Goal: Check status

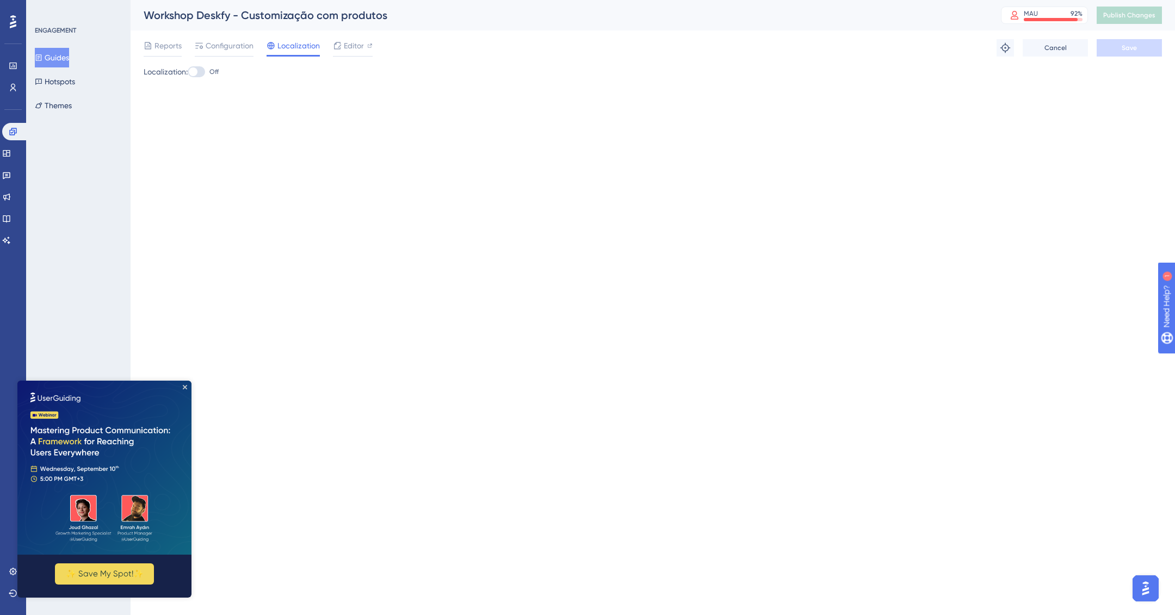
click at [58, 54] on button "Guides" at bounding box center [52, 58] width 34 height 20
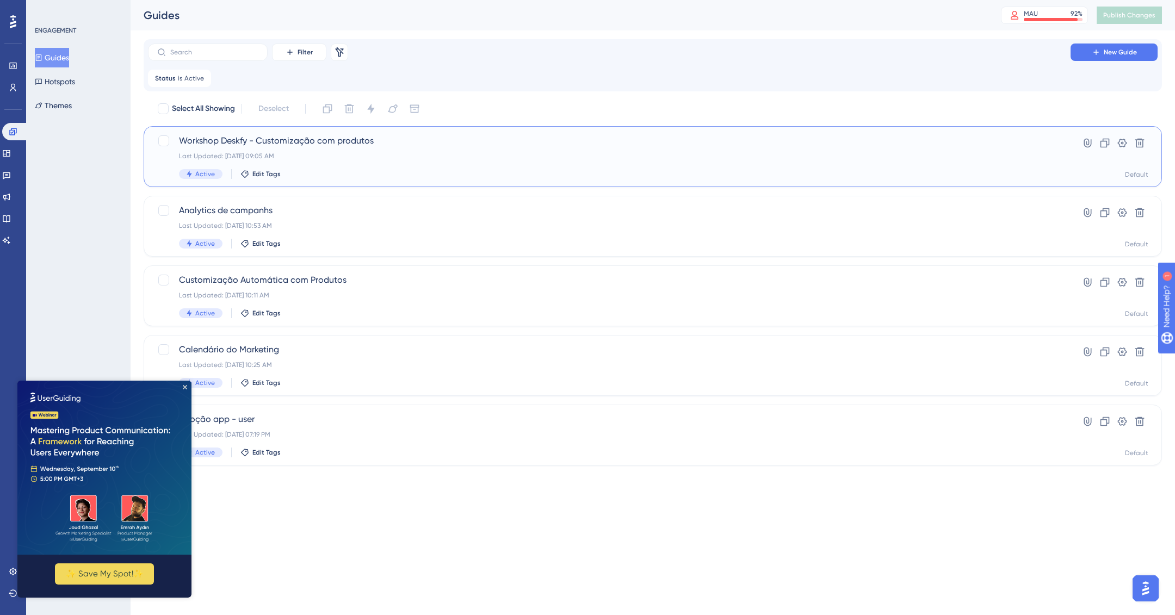
click at [471, 163] on div "Workshop Deskfy - Customização com produtos Last Updated: [DATE] 09:05 AM Activ…" at bounding box center [609, 156] width 860 height 45
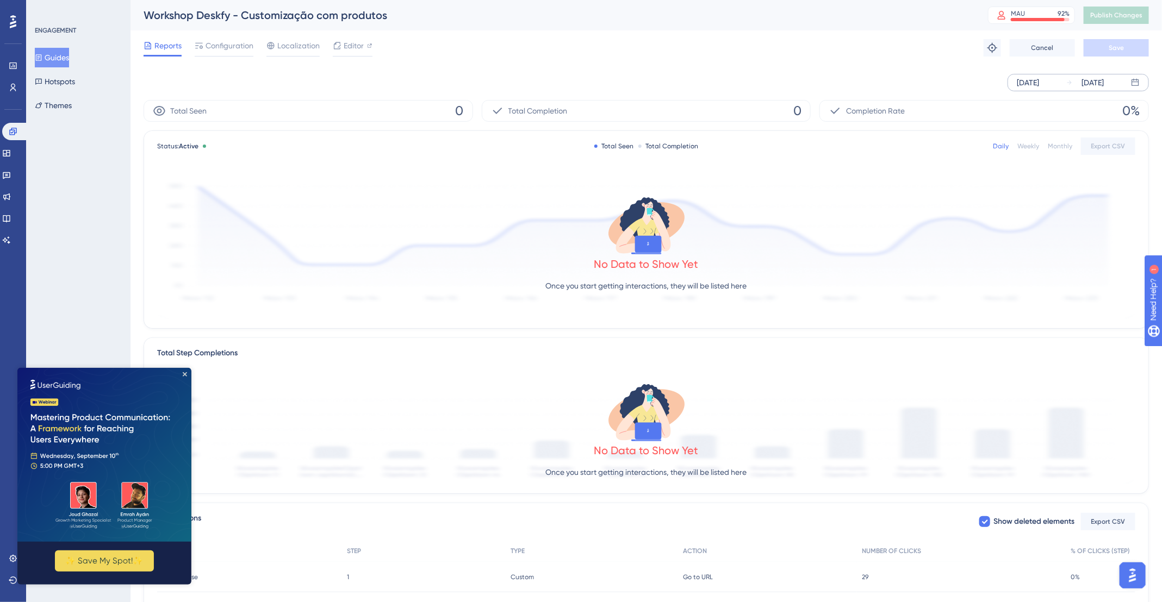
click at [1104, 82] on div "[DATE]" at bounding box center [1093, 82] width 22 height 13
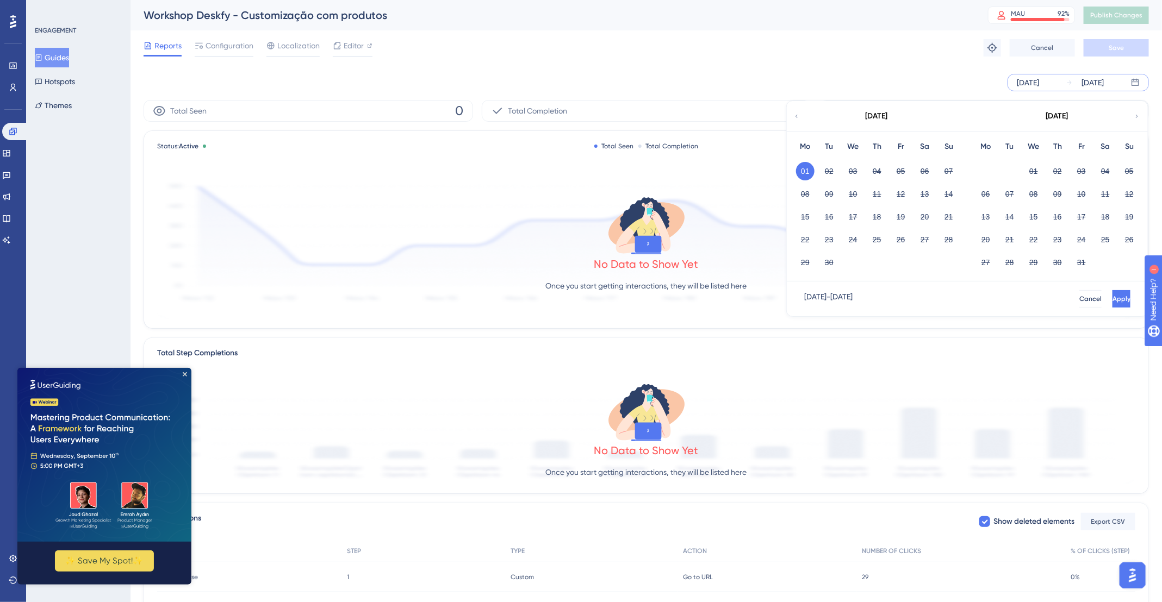
click at [1030, 80] on div "[DATE]" at bounding box center [1028, 82] width 22 height 13
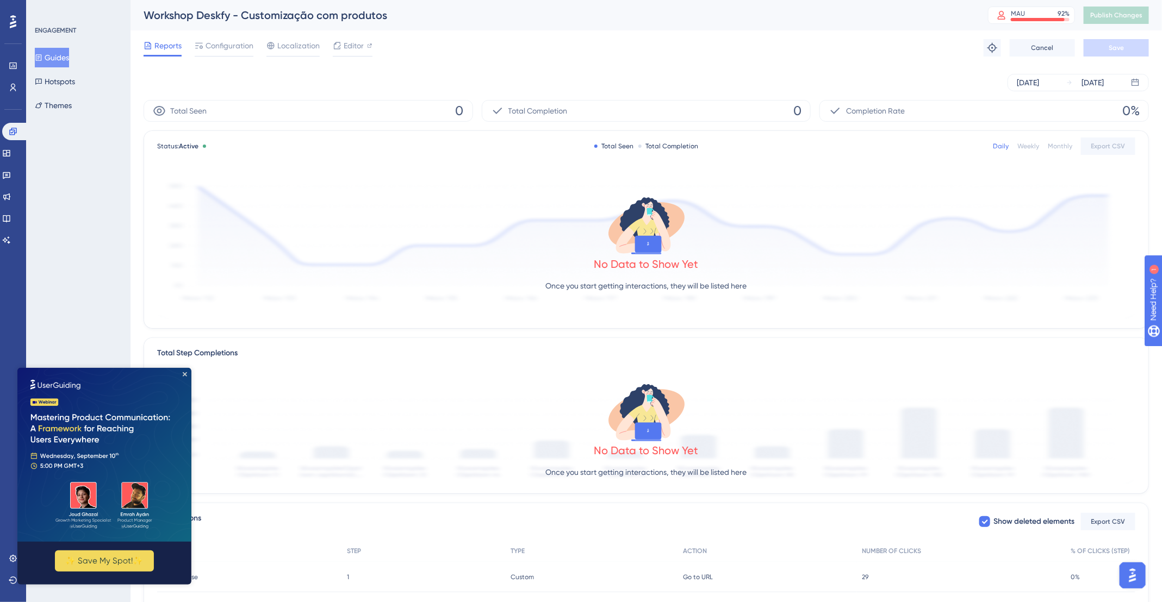
drag, startPoint x: 812, startPoint y: 71, endPoint x: 875, endPoint y: 73, distance: 62.6
click at [812, 70] on div "[DATE] [DATE]" at bounding box center [646, 82] width 1005 height 35
click at [1038, 84] on div "[DATE]" at bounding box center [1028, 82] width 22 height 13
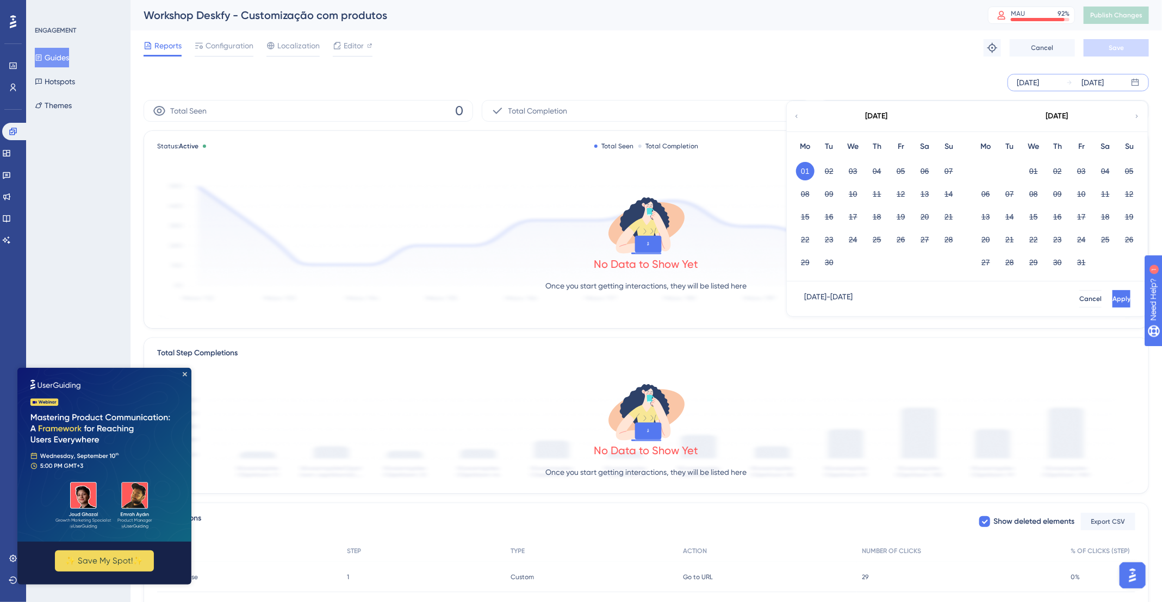
click at [798, 119] on icon at bounding box center [796, 116] width 7 height 10
click at [1129, 260] on button "31" at bounding box center [1129, 262] width 18 height 18
click at [1111, 298] on span "Apply" at bounding box center [1120, 299] width 18 height 9
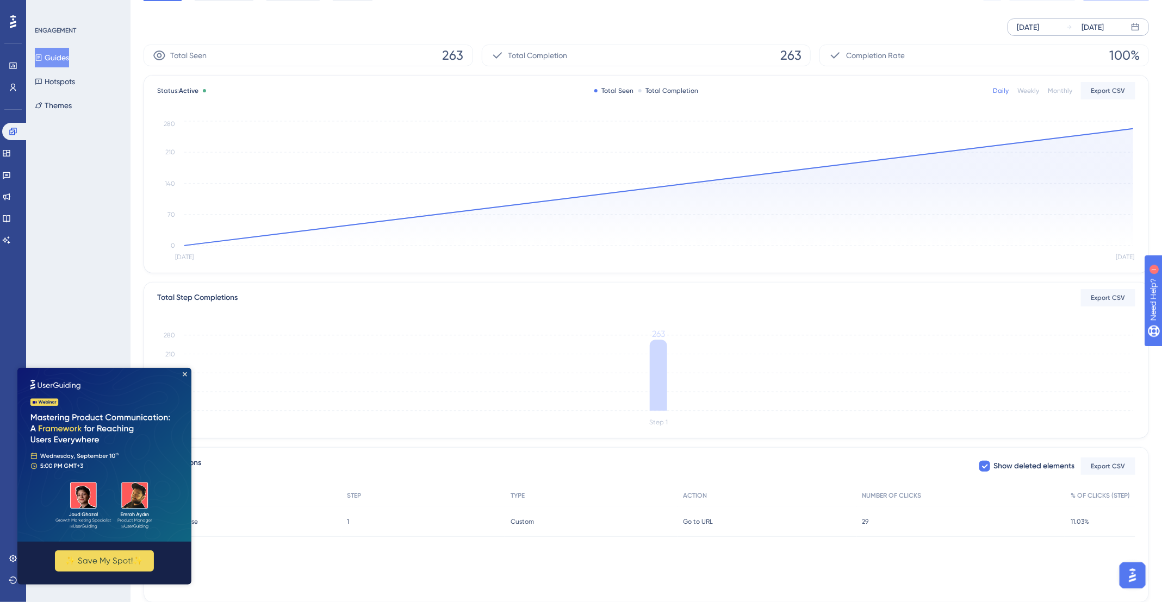
scroll to position [62, 0]
